Goal: Information Seeking & Learning: Learn about a topic

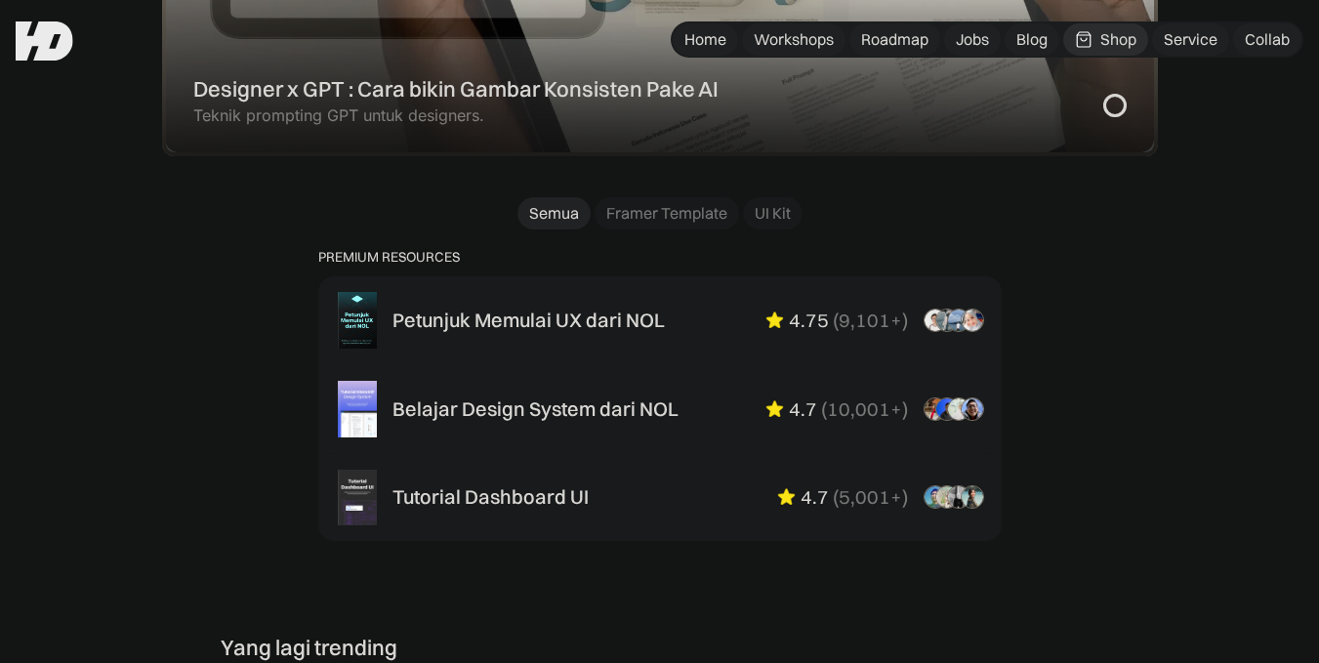
scroll to position [1172, 0]
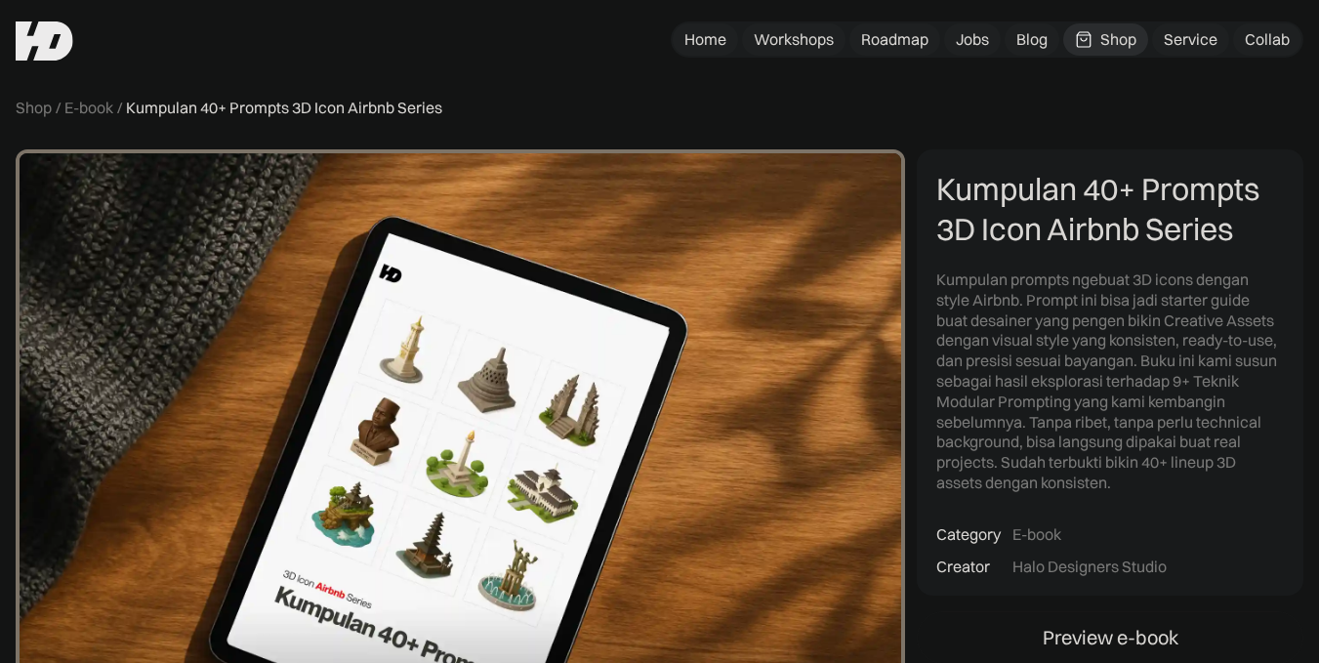
click at [1101, 41] on div "Shop" at bounding box center [1119, 39] width 36 height 21
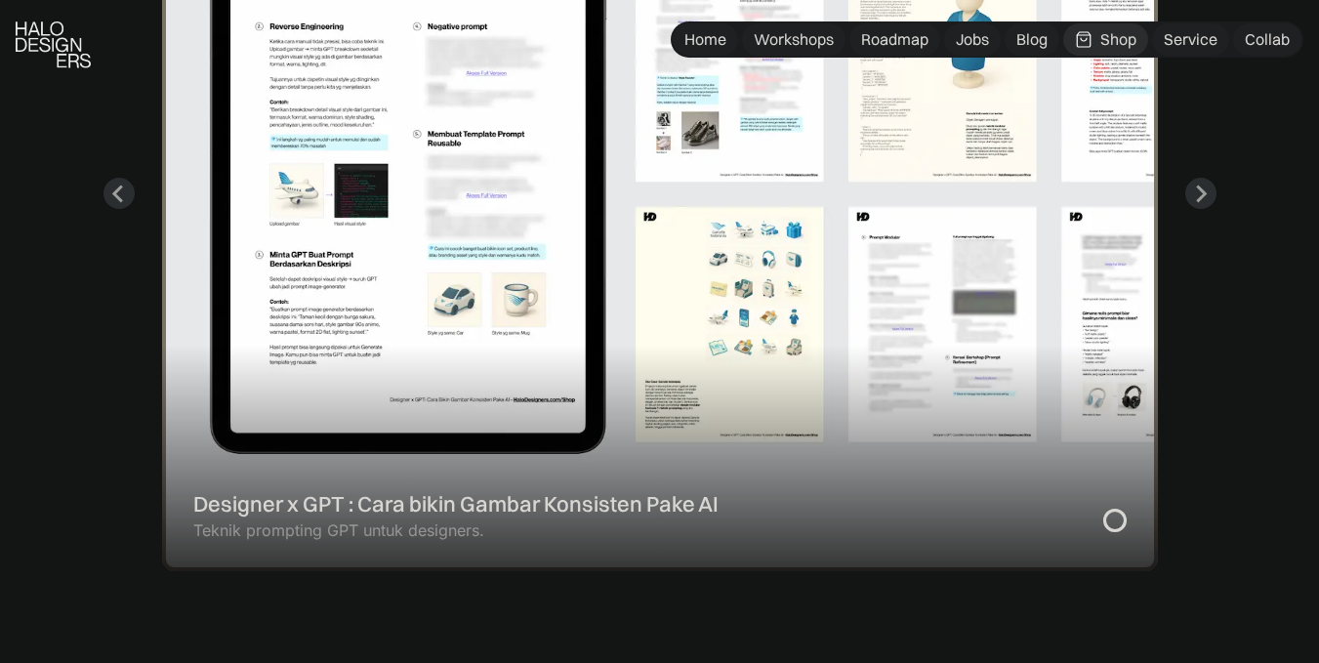
scroll to position [781, 0]
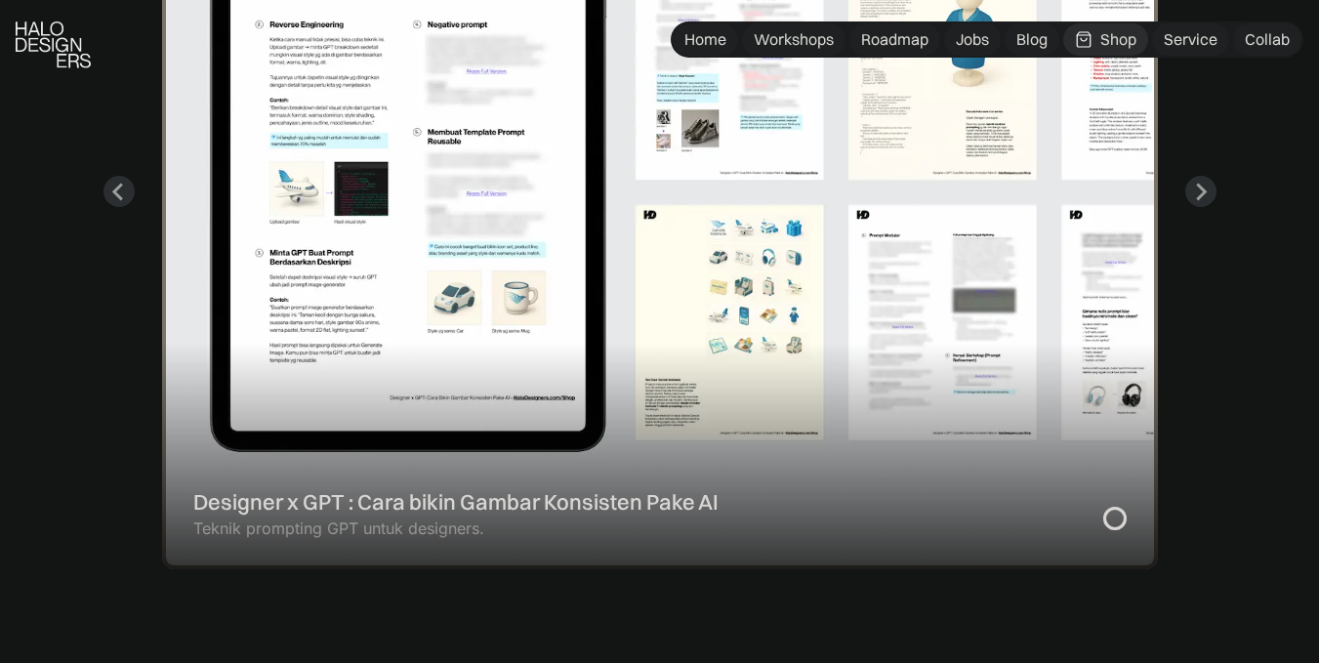
click at [399, 569] on div "1 of 2" at bounding box center [660, 191] width 996 height 755
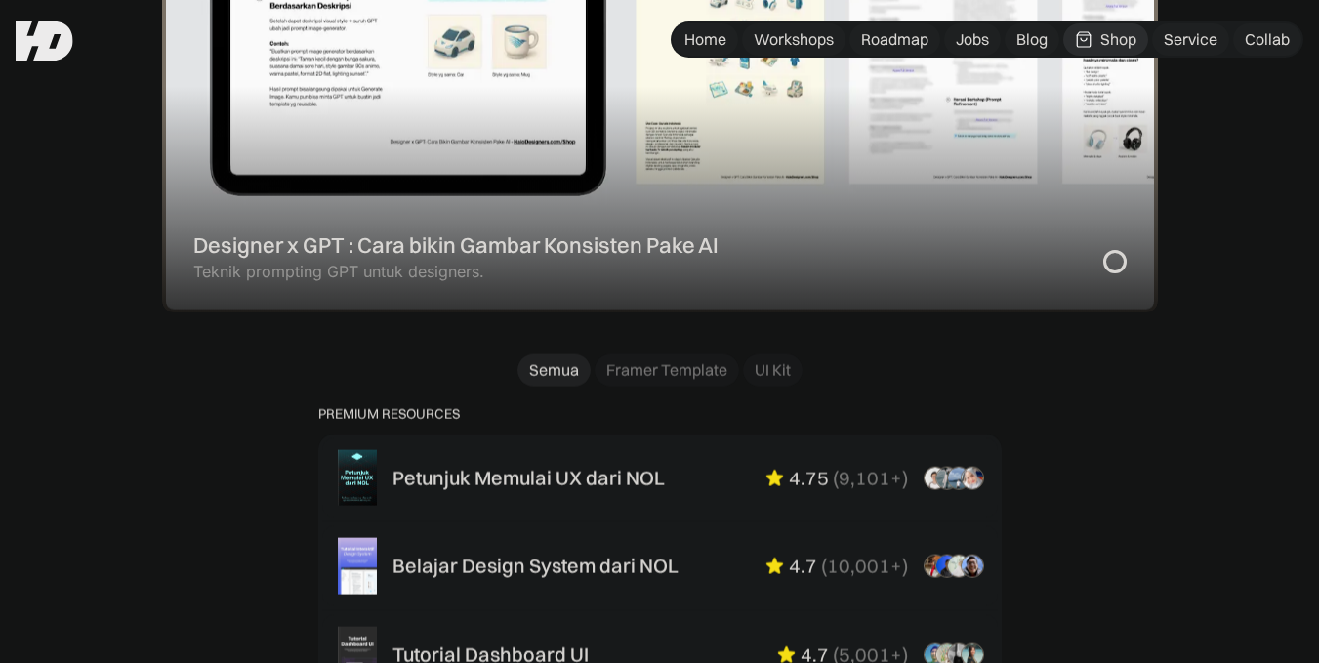
scroll to position [781, 0]
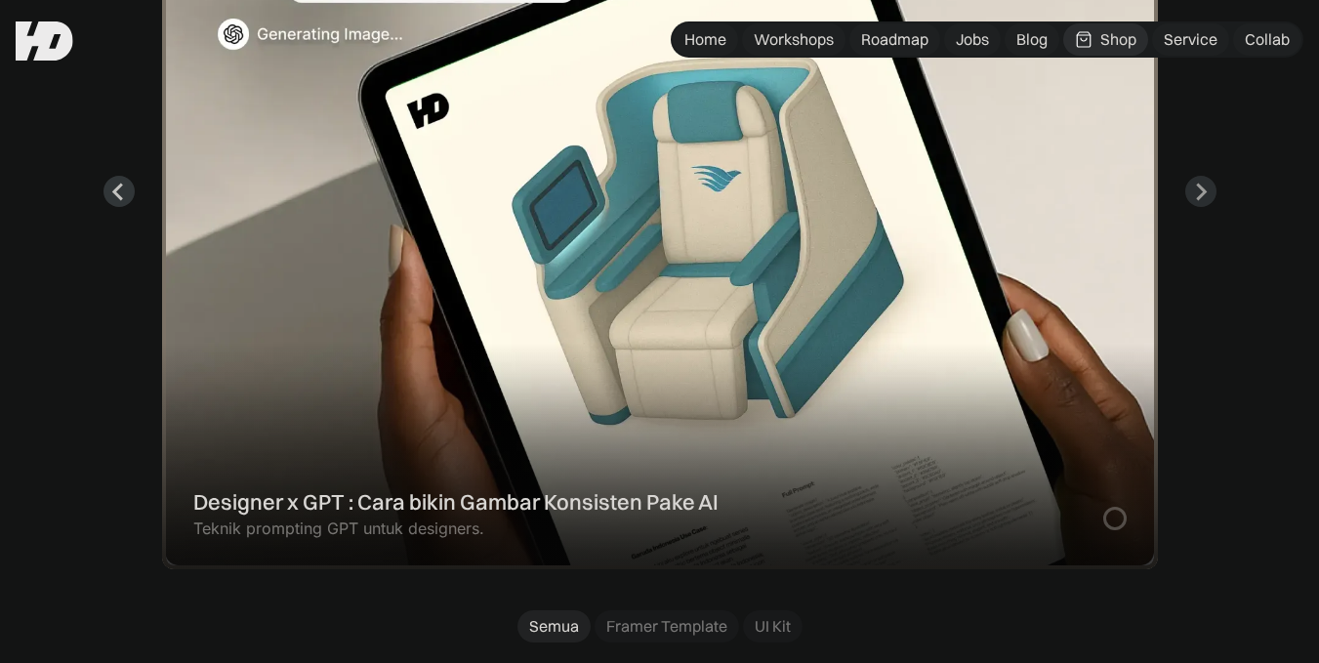
click at [118, 201] on icon "Go to last slide" at bounding box center [118, 192] width 19 height 19
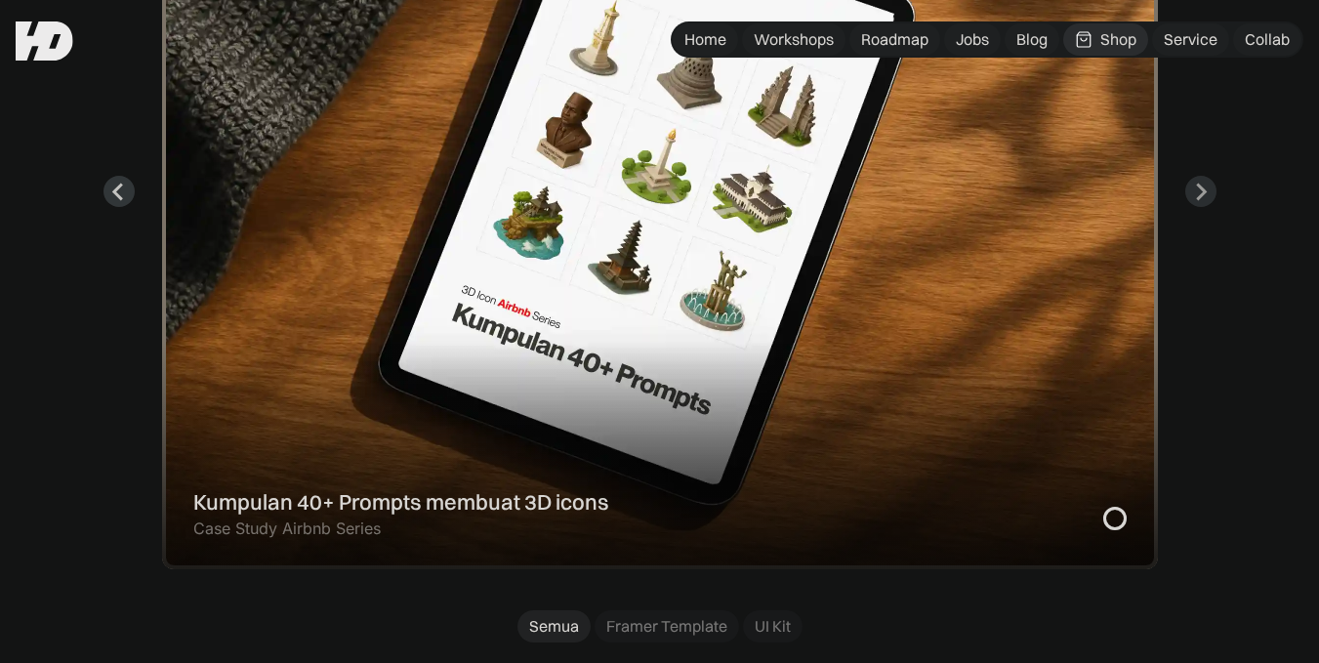
click at [118, 201] on icon "Previous slide" at bounding box center [118, 192] width 19 height 19
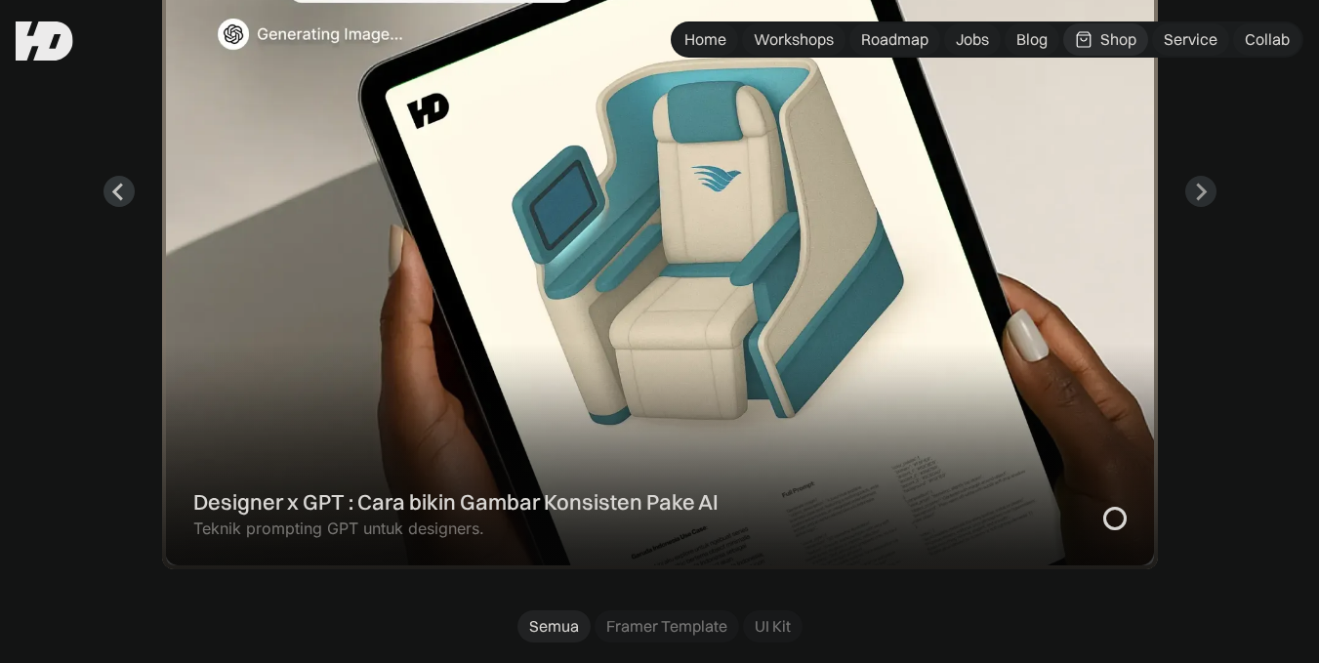
click at [113, 201] on icon "Go to last slide" at bounding box center [118, 192] width 19 height 19
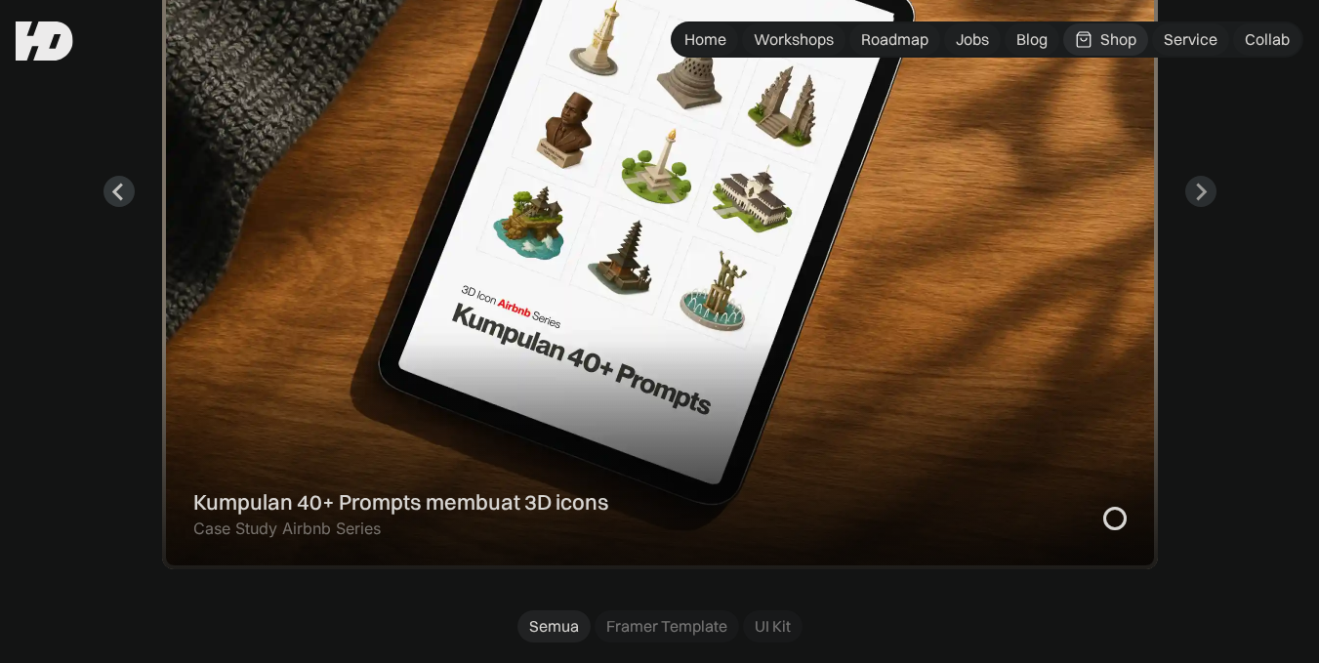
click at [113, 201] on icon "Previous slide" at bounding box center [118, 192] width 19 height 19
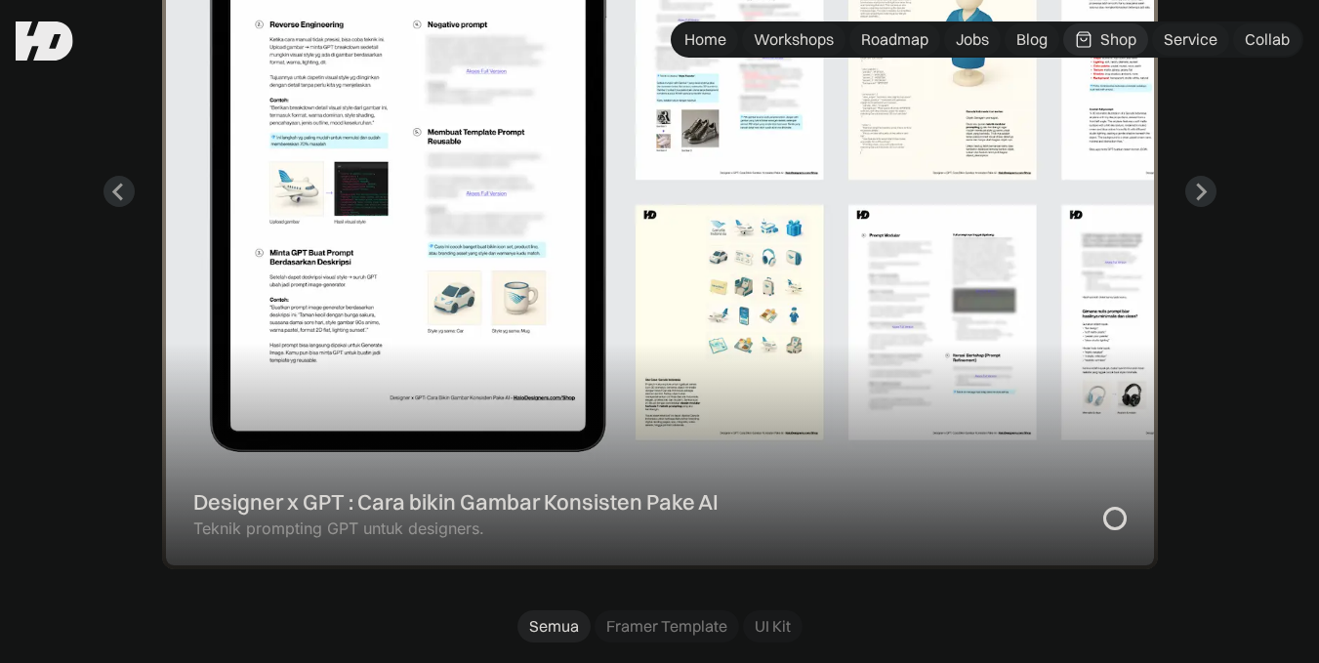
click at [370, 569] on div "1 of 2" at bounding box center [660, 191] width 996 height 755
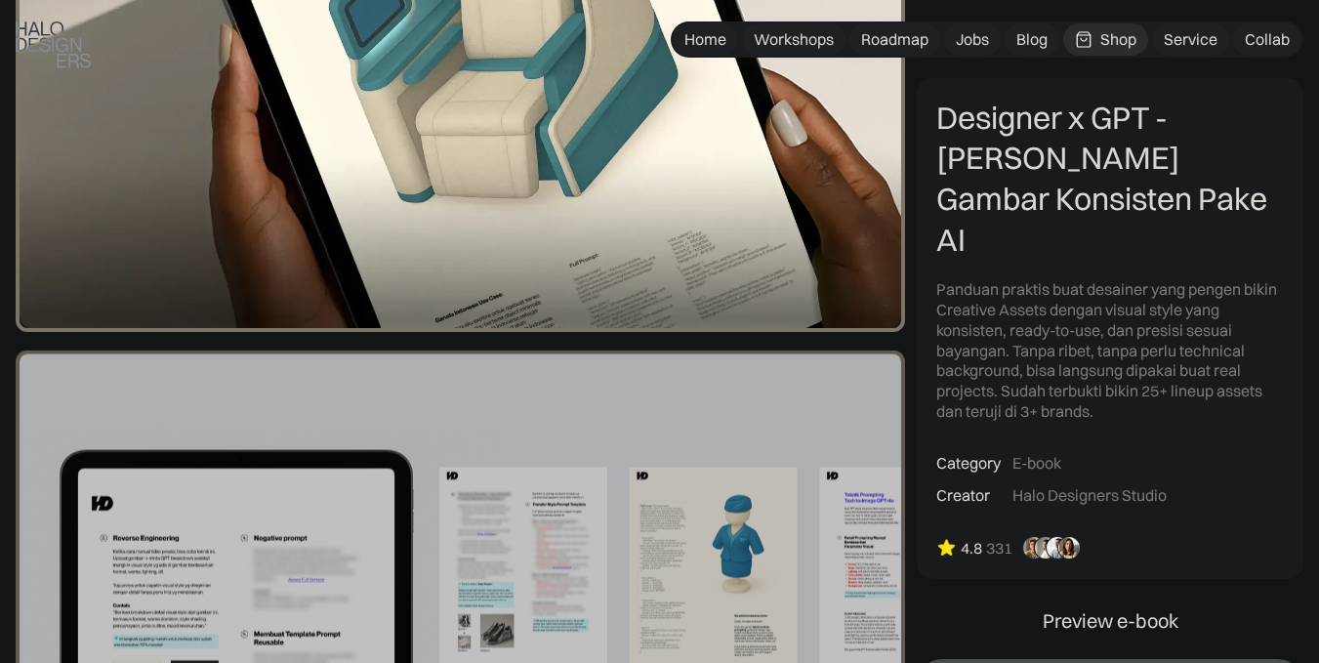
scroll to position [586, 0]
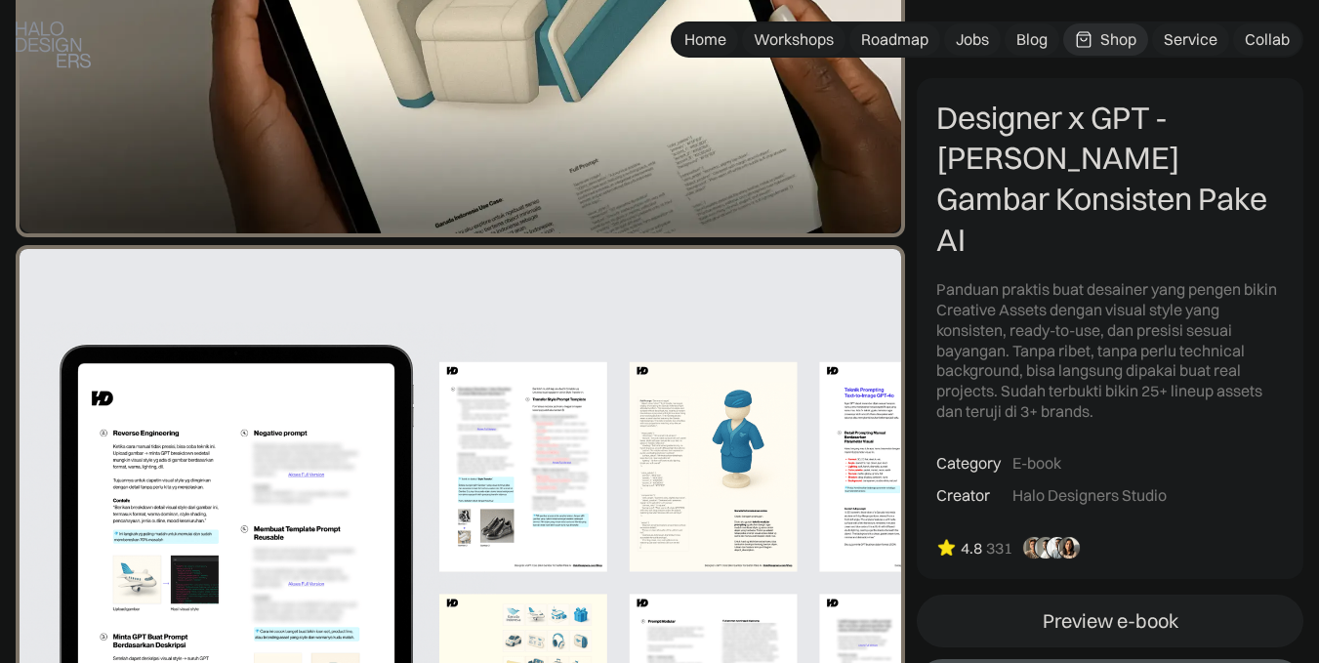
click at [1141, 610] on div "Preview e-book" at bounding box center [1111, 621] width 136 height 23
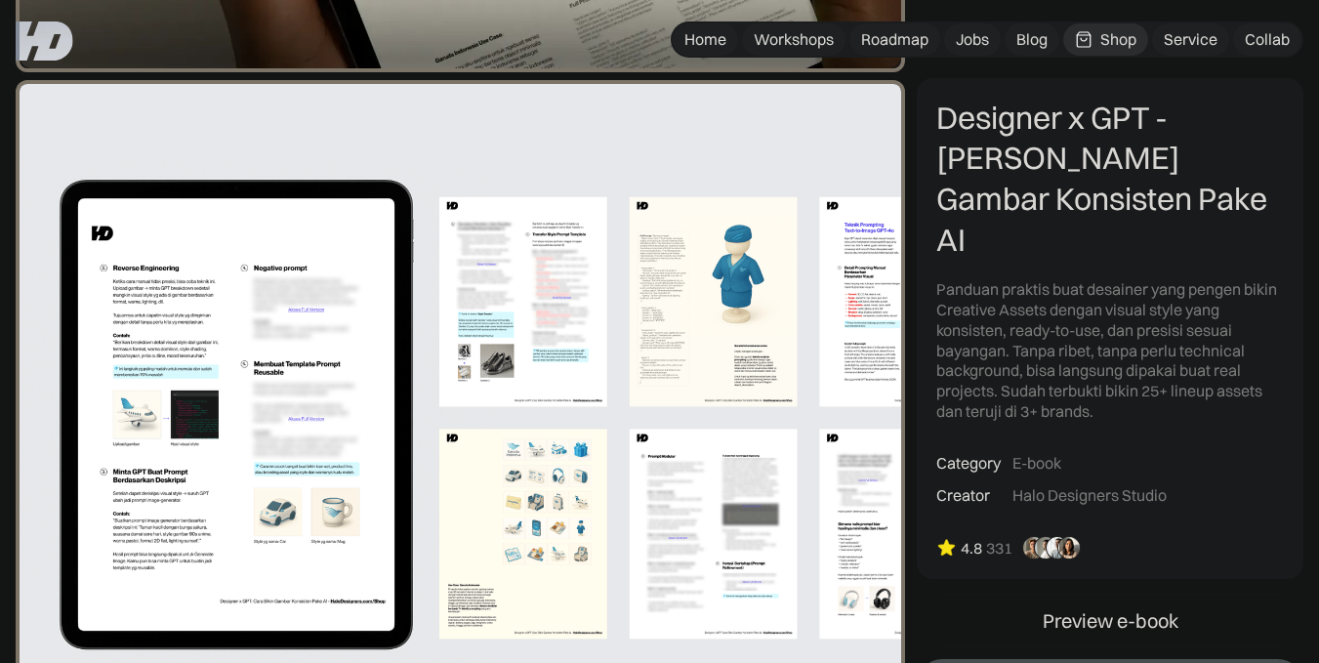
scroll to position [566, 0]
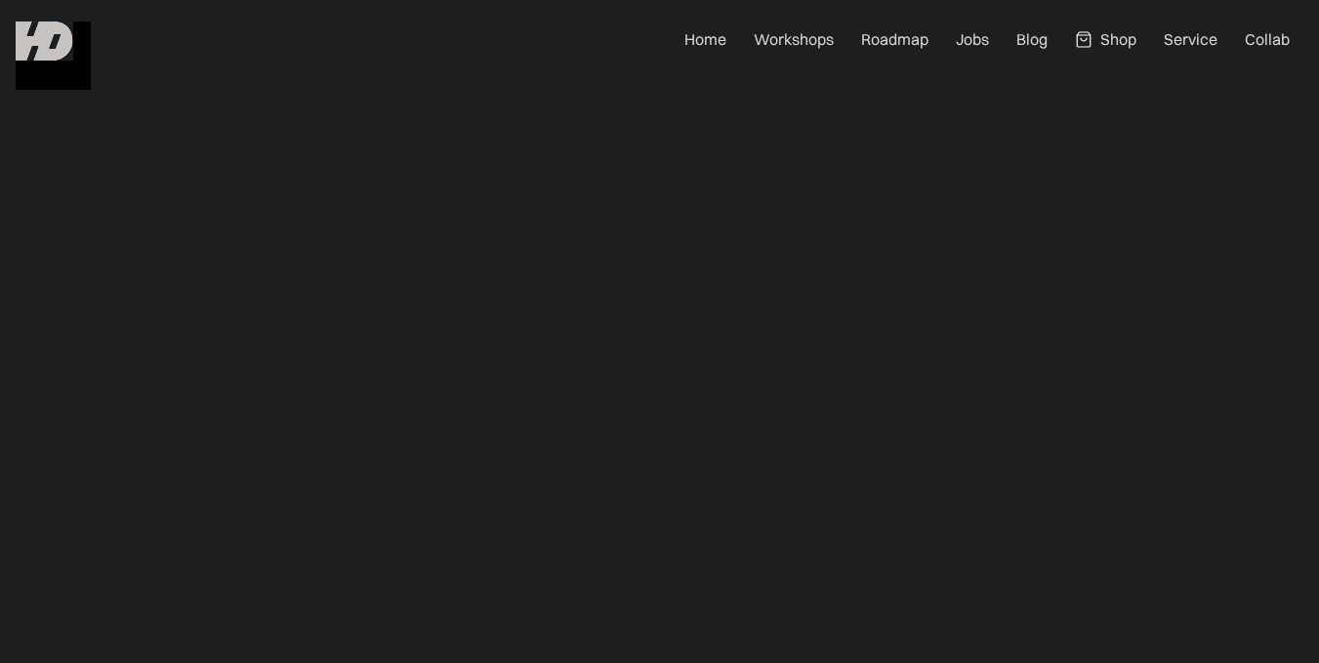
scroll to position [781, 0]
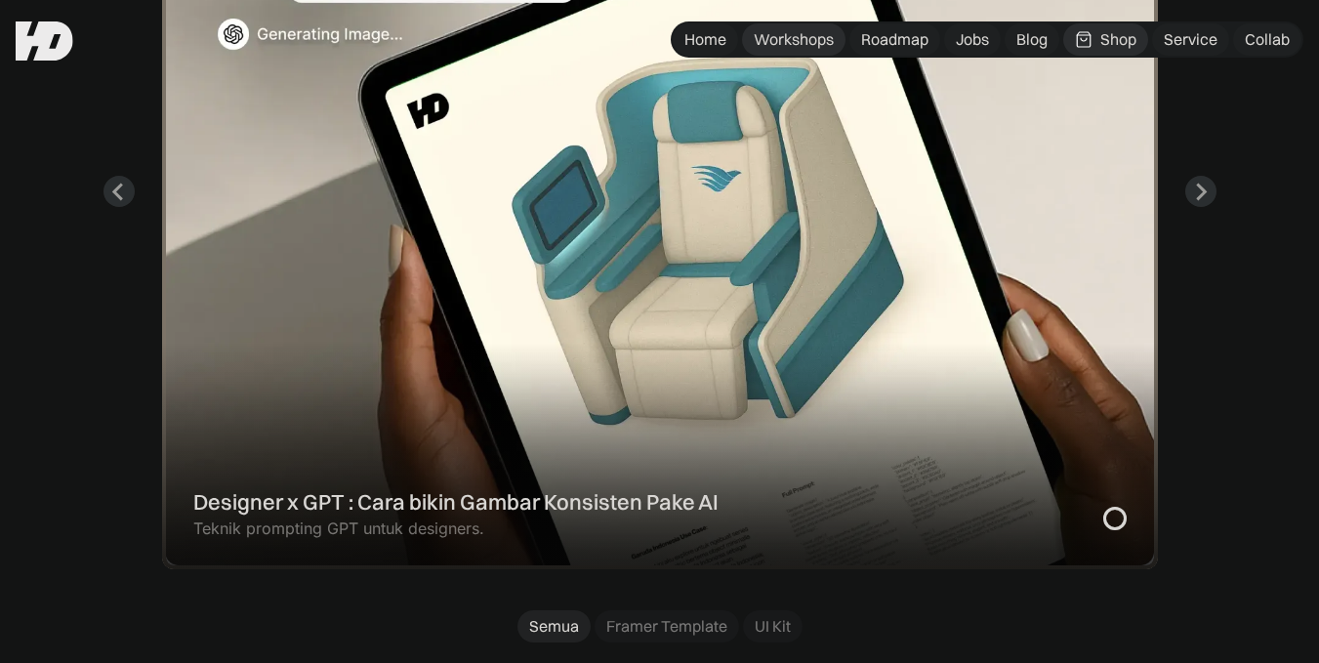
click at [791, 41] on div "Workshops" at bounding box center [794, 39] width 80 height 21
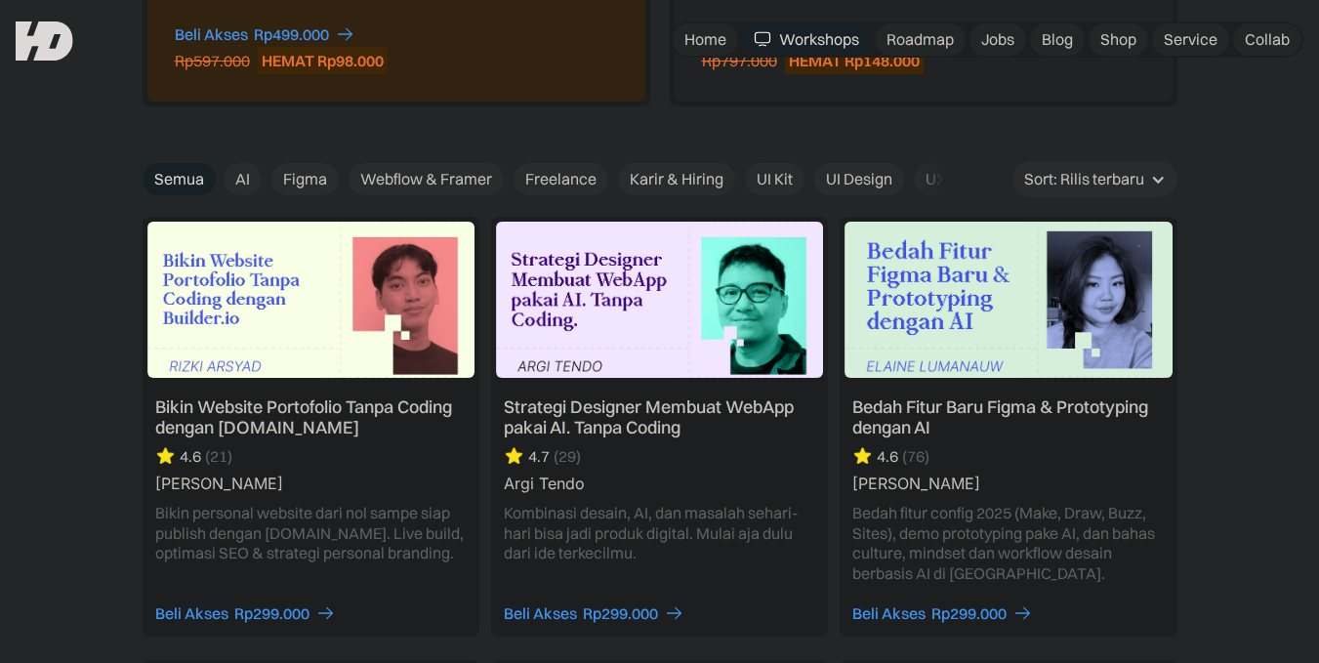
scroll to position [1890, 0]
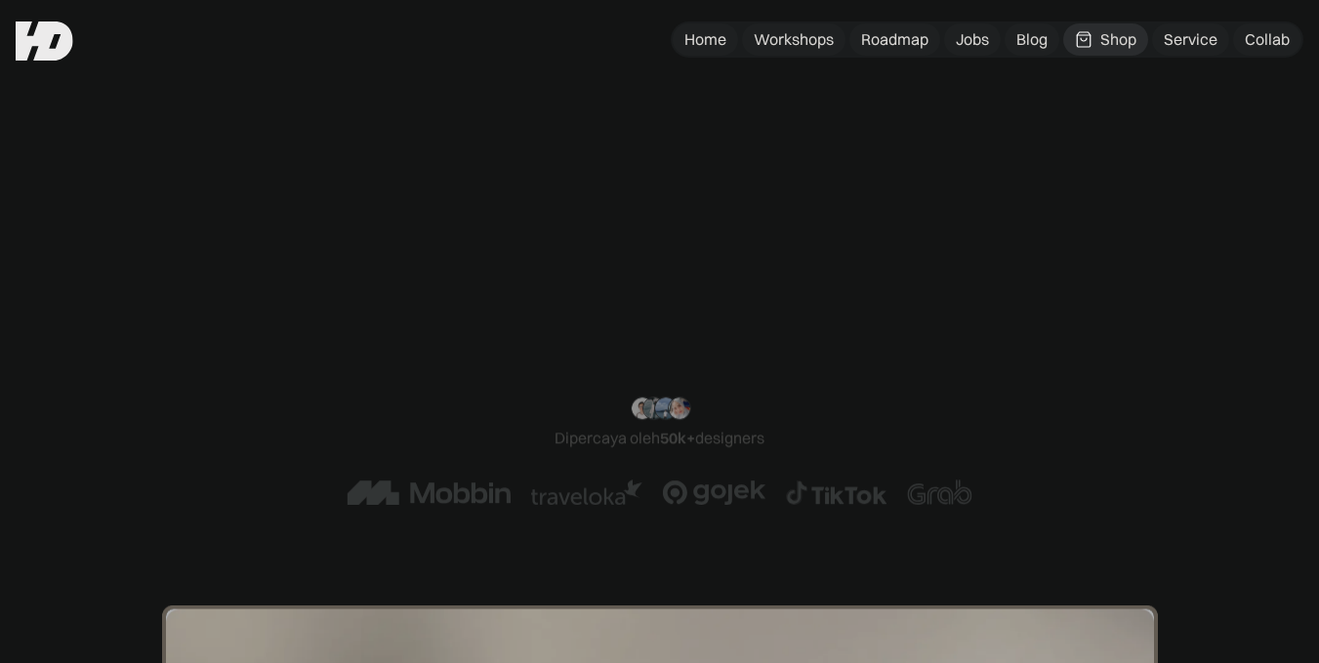
scroll to position [1172, 0]
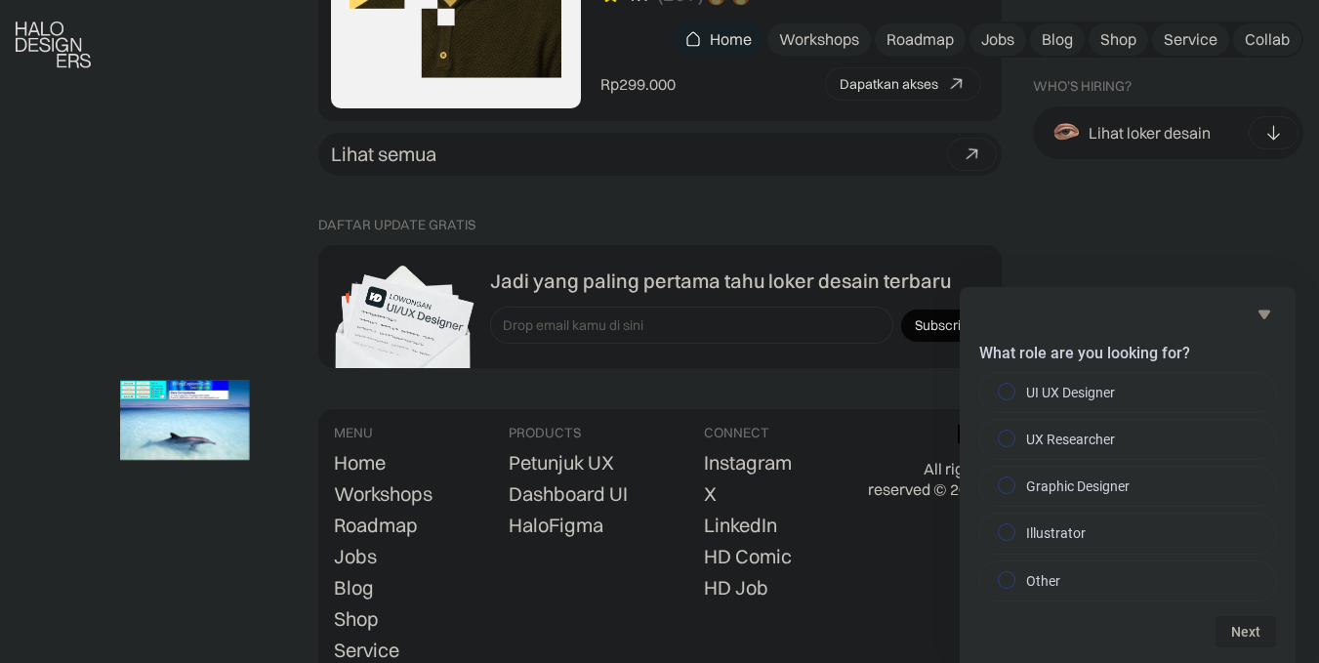
scroll to position [5542, 0]
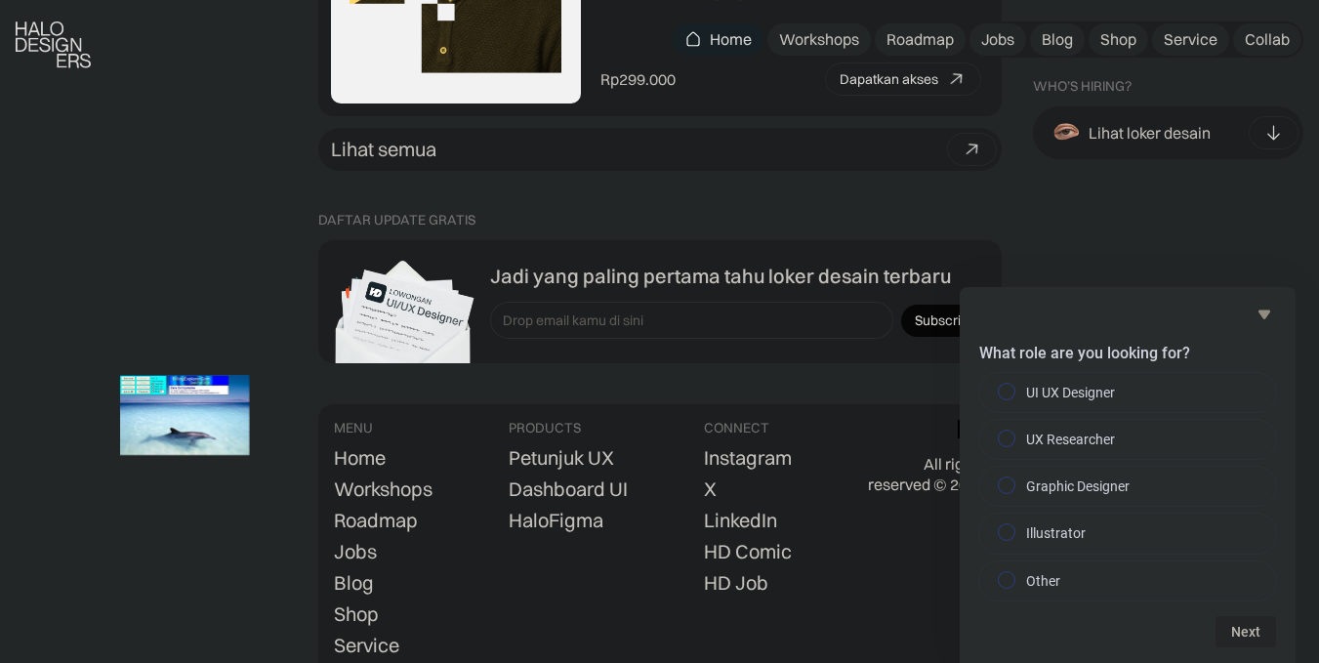
click at [1267, 307] on icon "Hide survey" at bounding box center [1264, 314] width 23 height 23
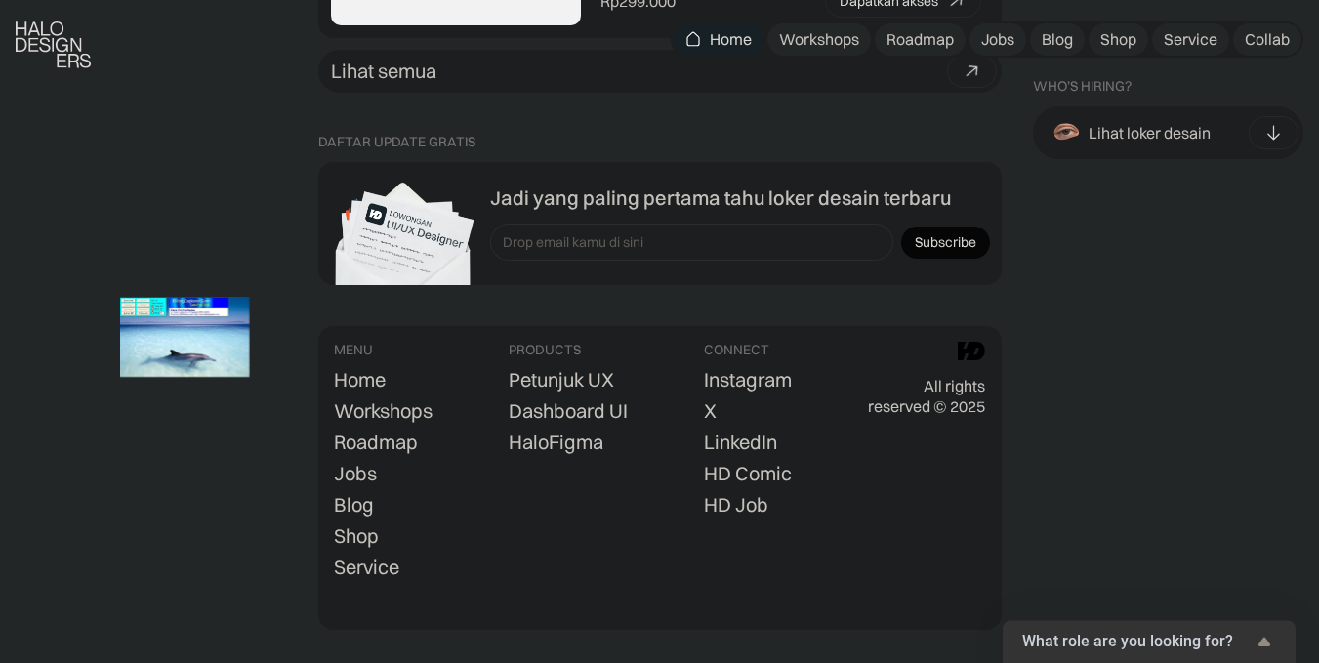
scroll to position [5665, 0]
